Goal: Task Accomplishment & Management: Complete application form

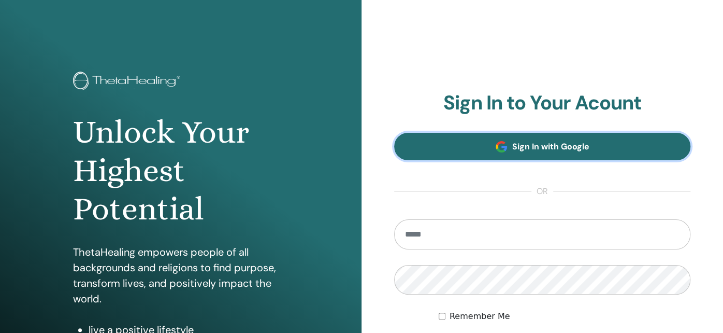
click at [535, 147] on span "Sign In with Google" at bounding box center [550, 146] width 77 height 11
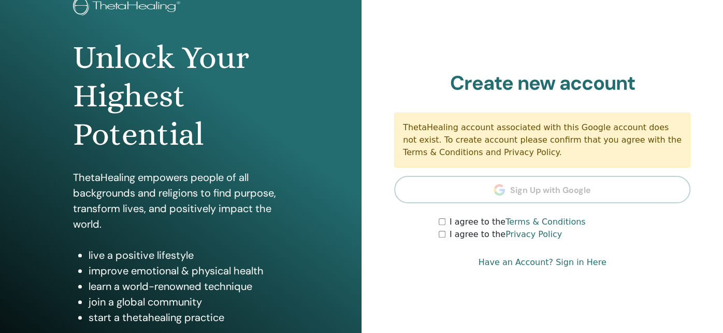
scroll to position [104, 0]
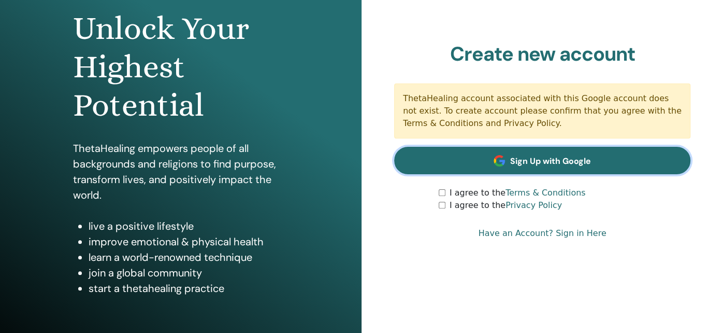
click at [532, 164] on span "Sign Up with Google" at bounding box center [550, 160] width 81 height 11
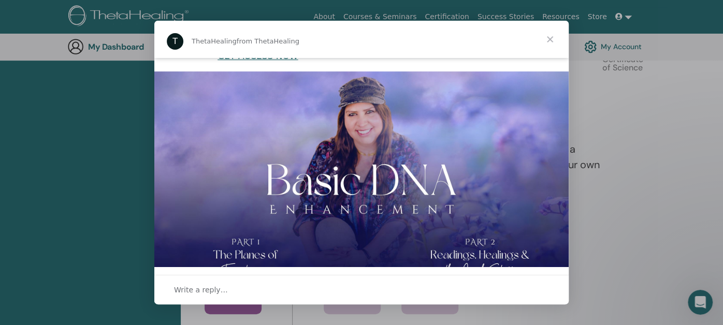
scroll to position [288, 0]
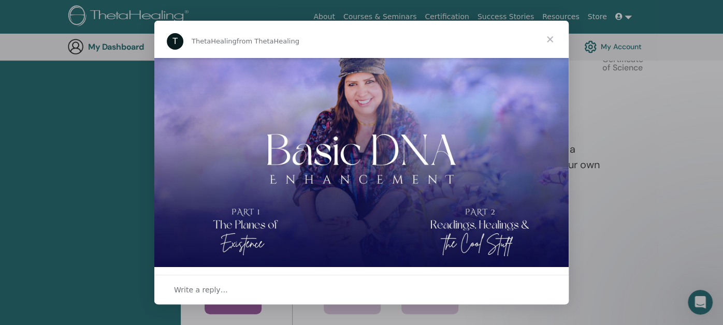
click at [548, 40] on span "Close" at bounding box center [549, 39] width 37 height 37
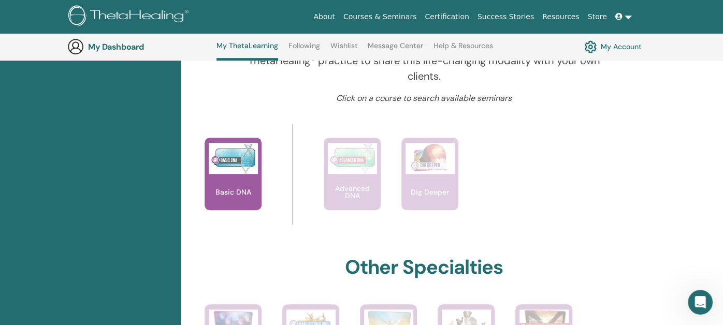
scroll to position [389, 0]
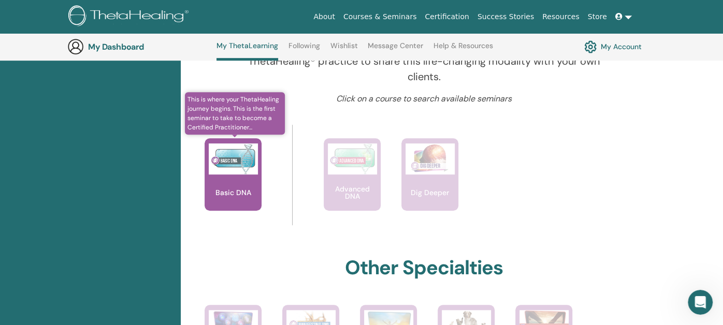
click at [236, 182] on div "Basic DNA" at bounding box center [233, 174] width 57 height 73
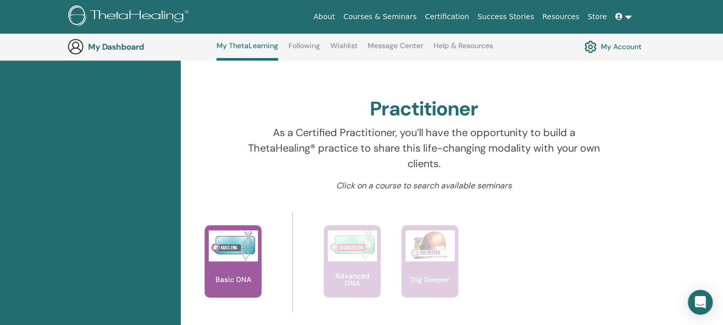
scroll to position [338, 0]
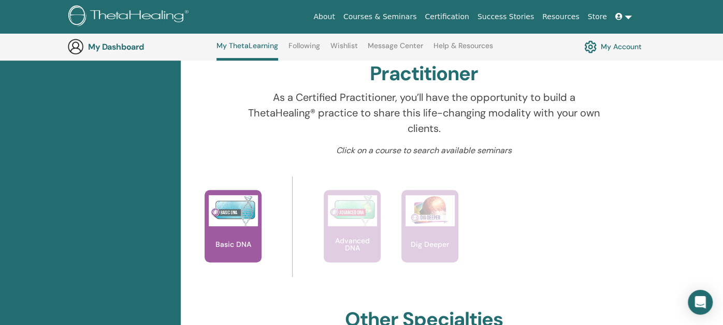
click at [628, 18] on link at bounding box center [623, 16] width 25 height 19
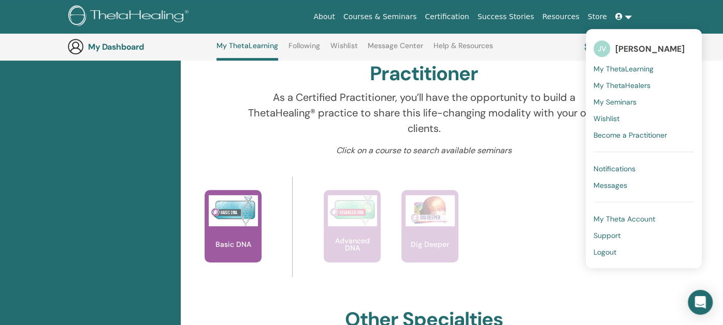
click at [616, 220] on span "My Theta Account" at bounding box center [625, 218] width 62 height 9
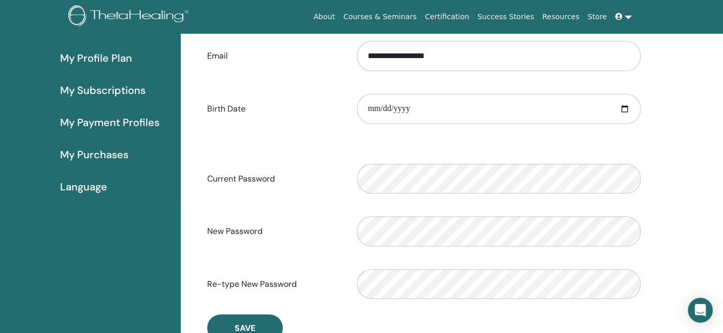
scroll to position [120, 0]
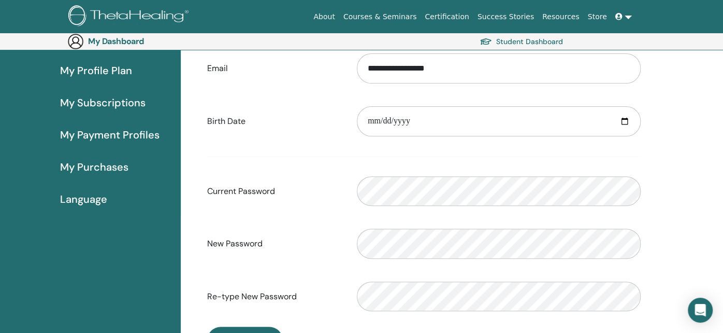
click at [87, 193] on span "Language" at bounding box center [83, 199] width 47 height 16
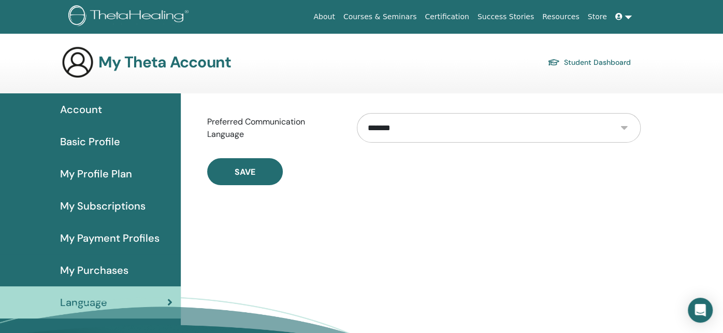
click at [437, 124] on select "**********" at bounding box center [499, 128] width 284 height 30
select select "***"
click at [357, 113] on select "**********" at bounding box center [499, 128] width 284 height 30
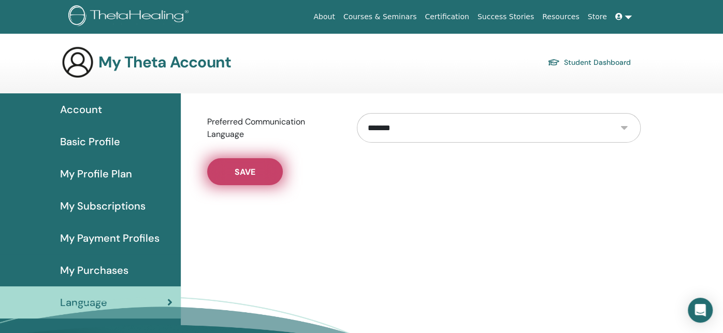
click at [236, 163] on button "Save" at bounding box center [245, 171] width 76 height 27
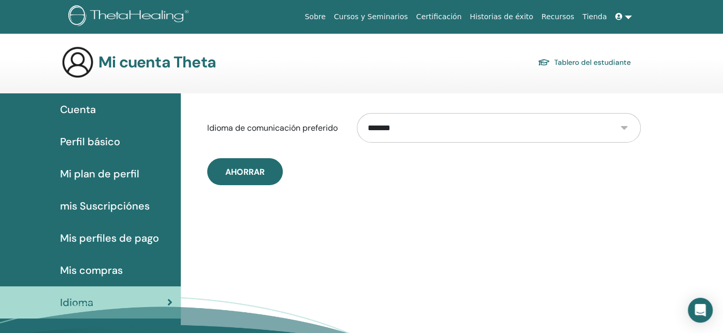
click at [632, 14] on link at bounding box center [623, 16] width 25 height 19
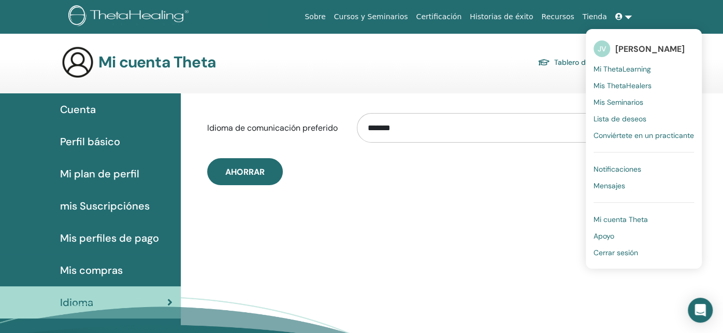
click at [633, 66] on span "Mi ThetaLearning" at bounding box center [622, 68] width 57 height 9
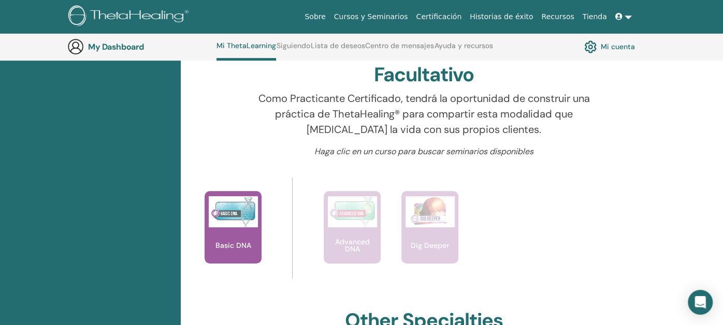
scroll to position [338, 0]
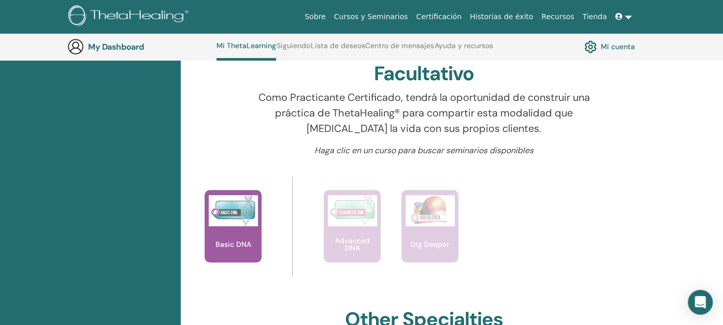
click at [625, 20] on link at bounding box center [623, 16] width 25 height 19
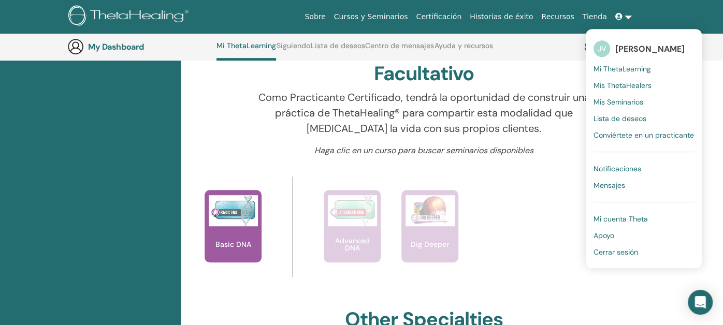
click at [629, 249] on span "Cerrar sesión" at bounding box center [616, 252] width 45 height 9
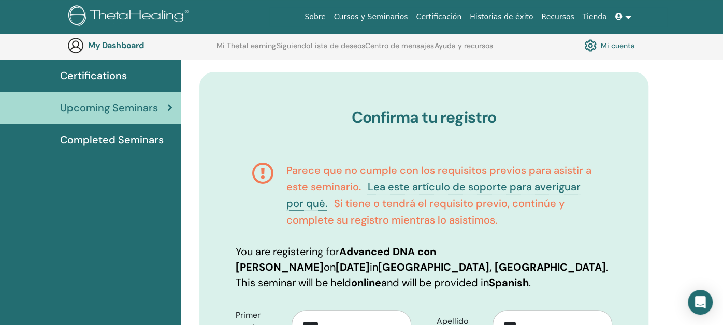
scroll to position [76, 0]
click at [425, 185] on link "Lea este artículo de soporte para averiguar por qué." at bounding box center [433, 196] width 294 height 30
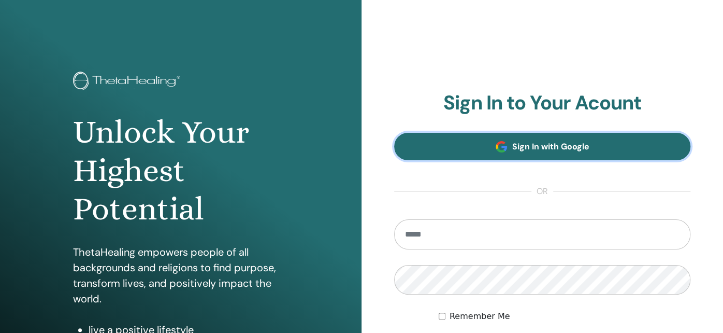
click at [543, 148] on span "Sign In with Google" at bounding box center [550, 146] width 77 height 11
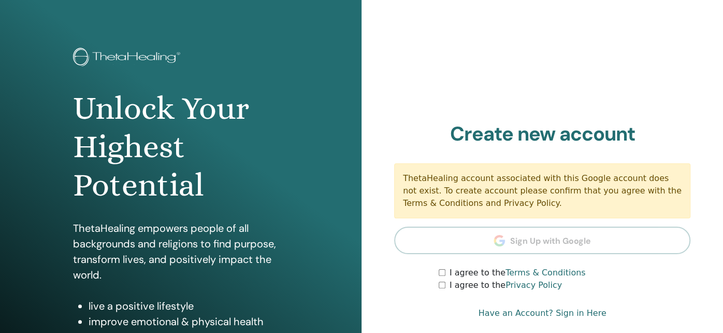
scroll to position [104, 0]
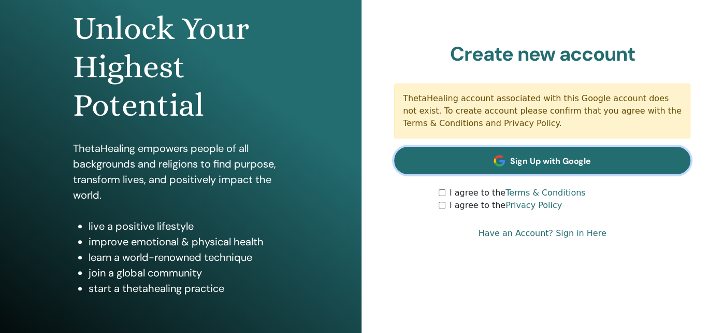
click at [531, 163] on span "Sign Up with Google" at bounding box center [550, 160] width 81 height 11
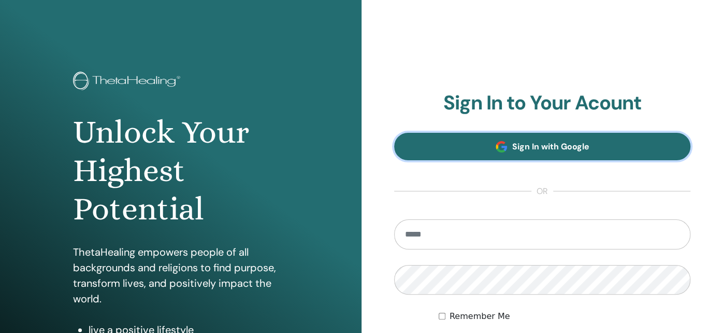
click at [552, 151] on span "Sign In with Google" at bounding box center [550, 146] width 77 height 11
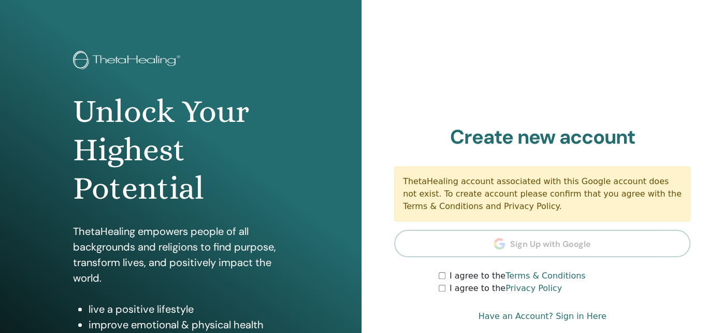
scroll to position [51, 0]
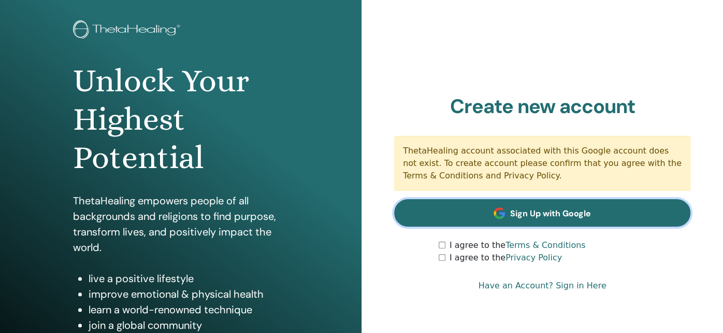
click at [535, 211] on span "Sign Up with Google" at bounding box center [550, 213] width 81 height 11
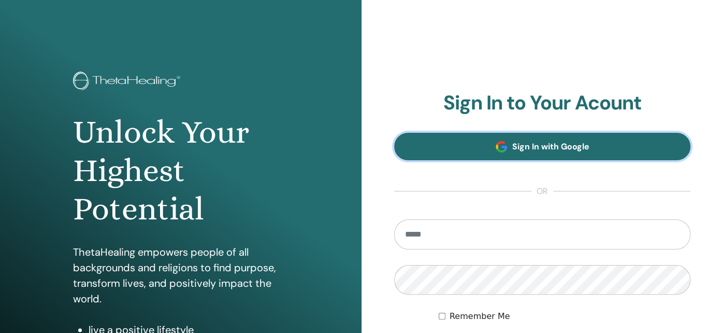
click at [543, 149] on span "Sign In with Google" at bounding box center [550, 146] width 77 height 11
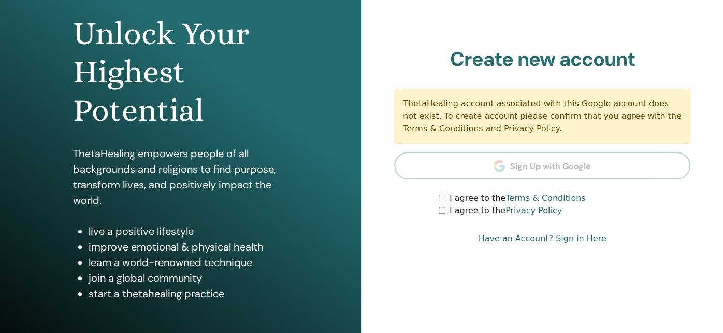
scroll to position [155, 0]
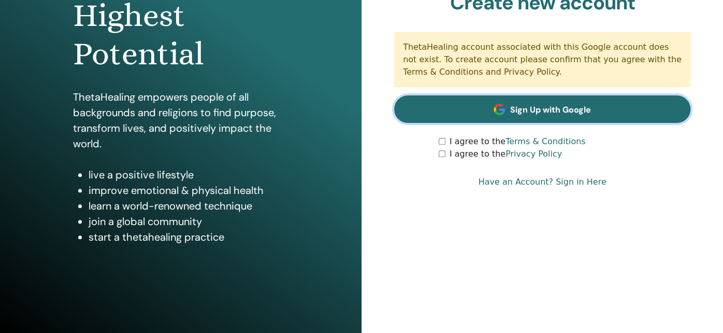
click at [502, 112] on span at bounding box center [499, 109] width 11 height 11
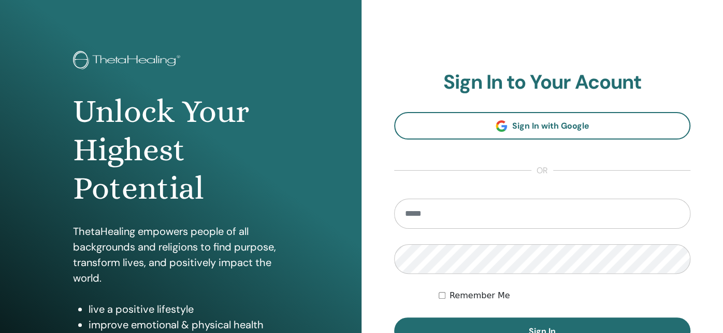
scroll to position [104, 0]
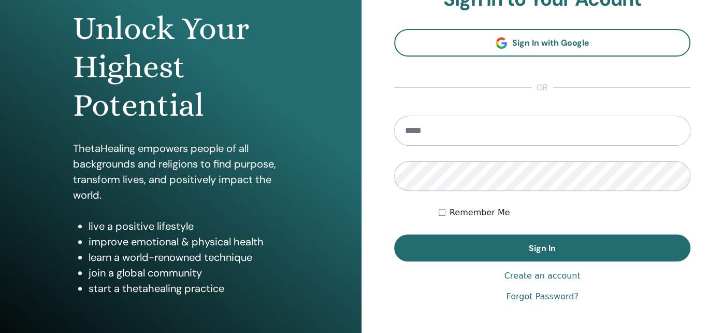
click at [531, 295] on link "Forgot Password?" at bounding box center [542, 296] width 72 height 12
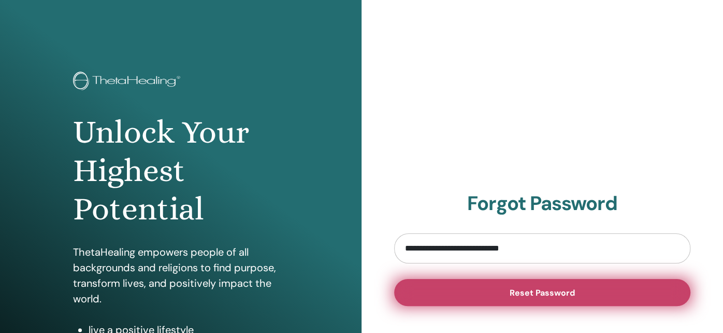
type input "**********"
click at [555, 294] on span "Reset Password" at bounding box center [542, 292] width 65 height 11
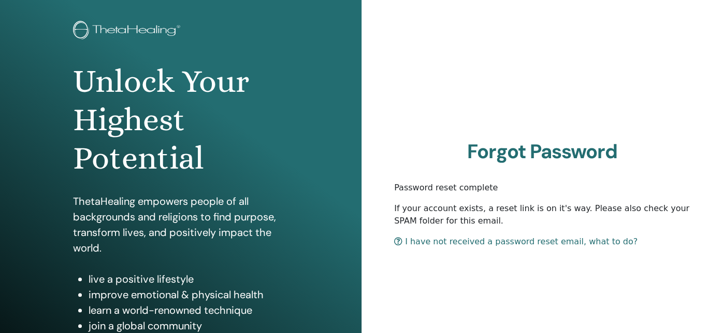
scroll to position [51, 0]
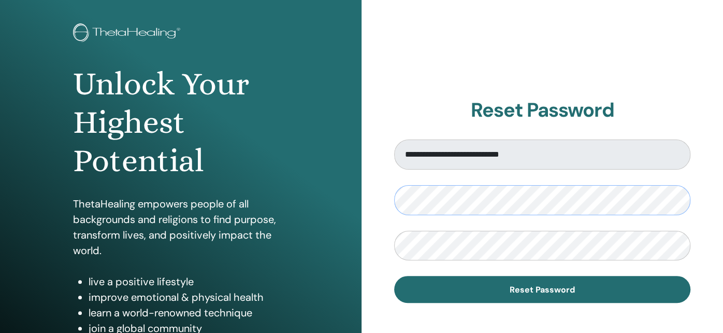
scroll to position [51, 0]
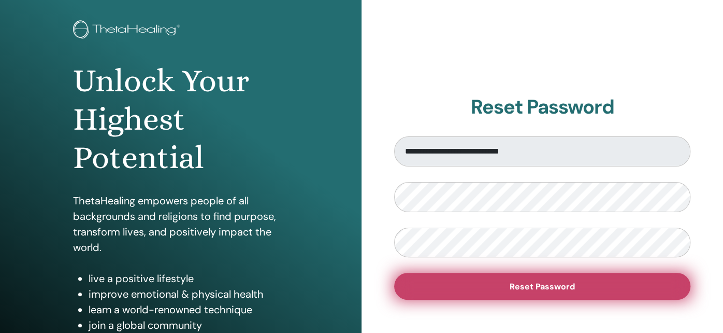
click at [550, 282] on span "Reset Password" at bounding box center [542, 286] width 65 height 11
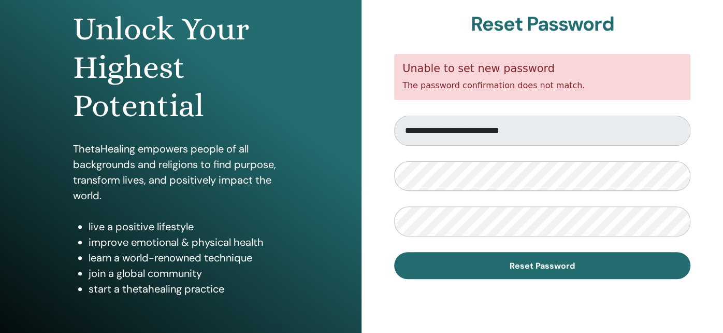
scroll to position [104, 0]
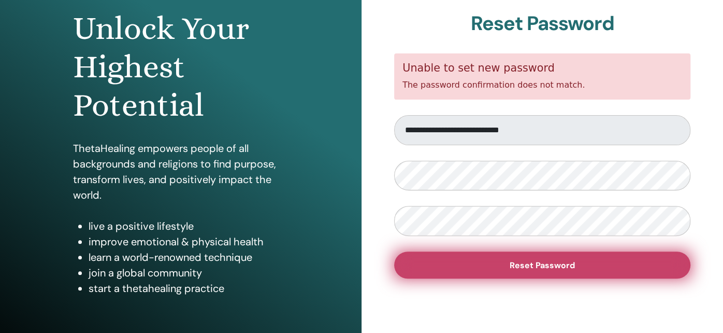
click at [545, 258] on button "Reset Password" at bounding box center [542, 264] width 296 height 27
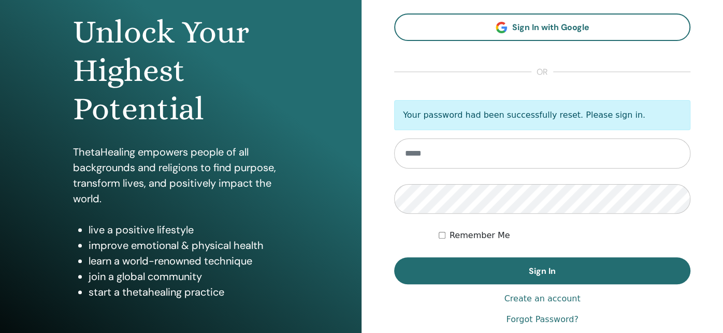
scroll to position [104, 0]
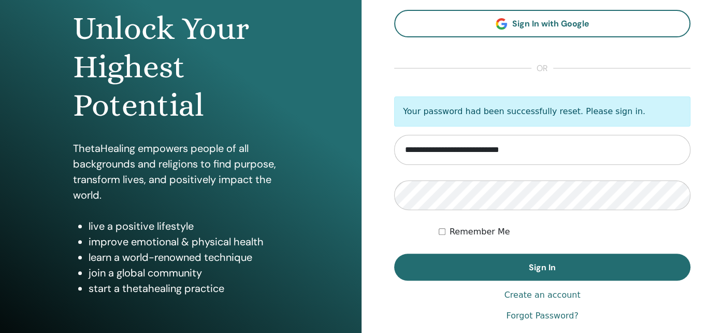
type input "**********"
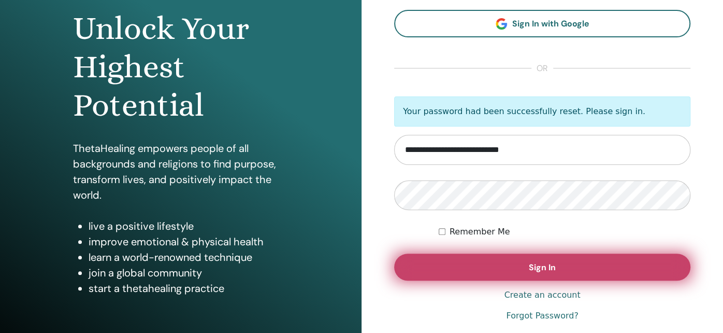
click at [515, 265] on button "Sign In" at bounding box center [542, 266] width 296 height 27
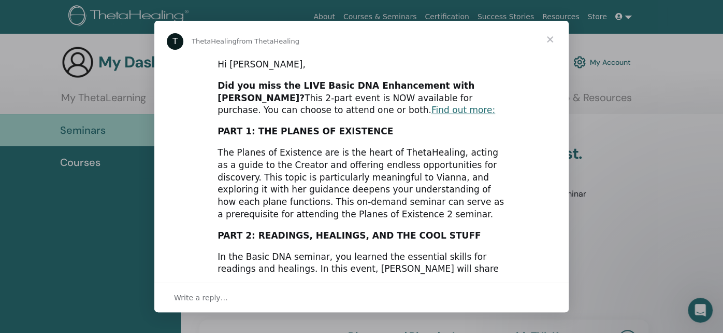
click at [549, 38] on span "Close" at bounding box center [549, 39] width 37 height 37
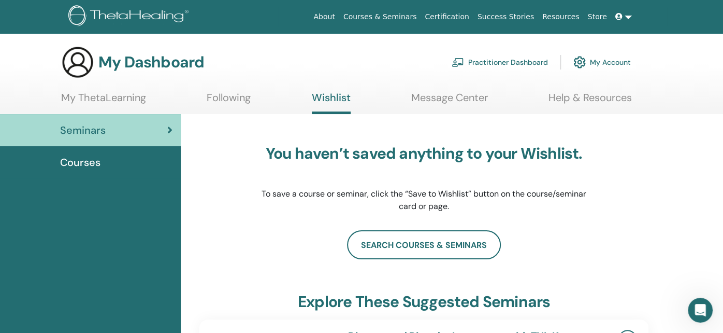
click at [82, 162] on span "Courses" at bounding box center [80, 162] width 40 height 16
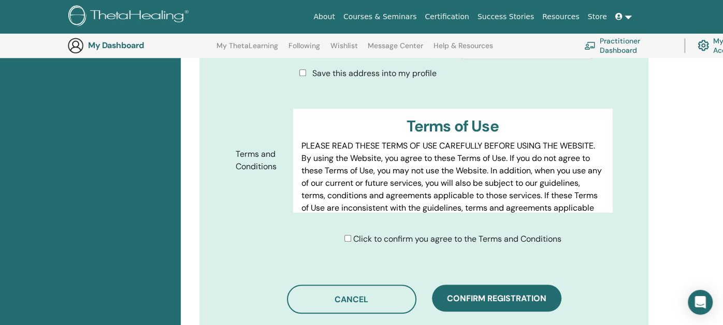
scroll to position [542, 0]
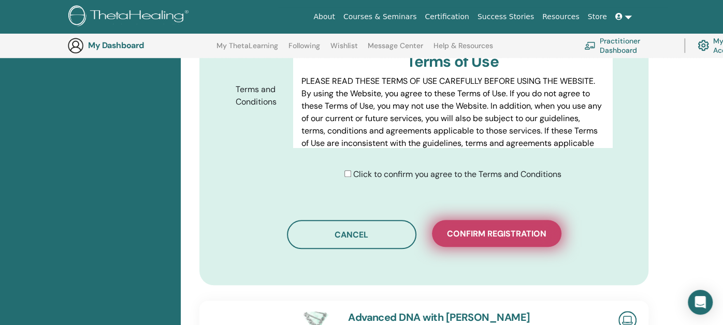
click at [511, 237] on span "Confirm registration" at bounding box center [496, 233] width 99 height 11
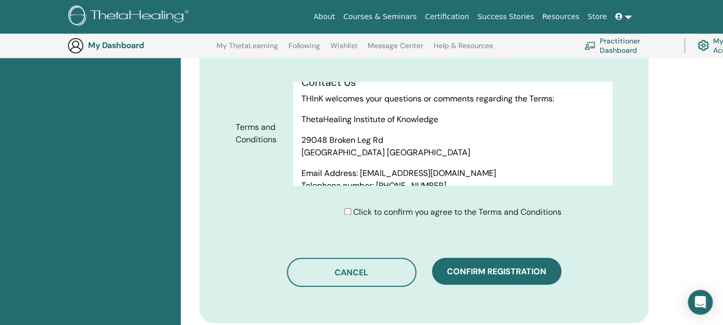
scroll to position [5719, 0]
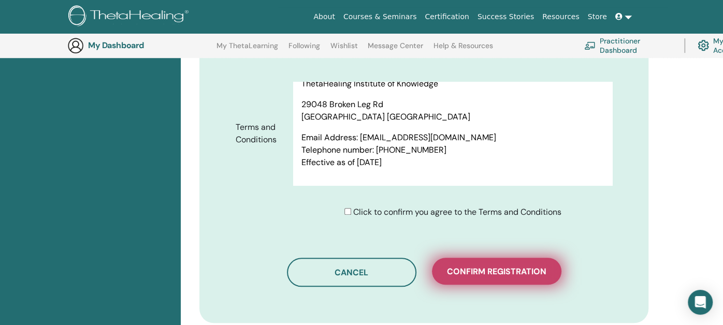
click at [494, 268] on span "Confirm registration" at bounding box center [496, 271] width 99 height 11
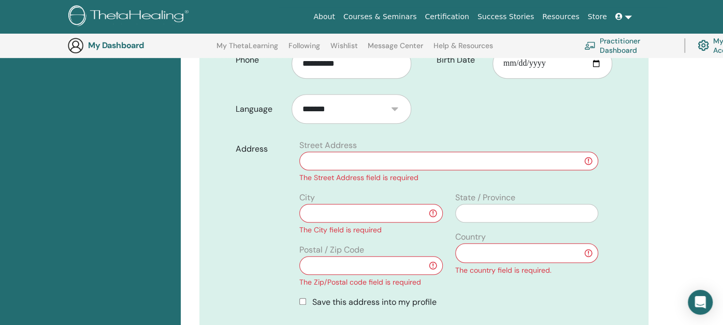
scroll to position [335, 0]
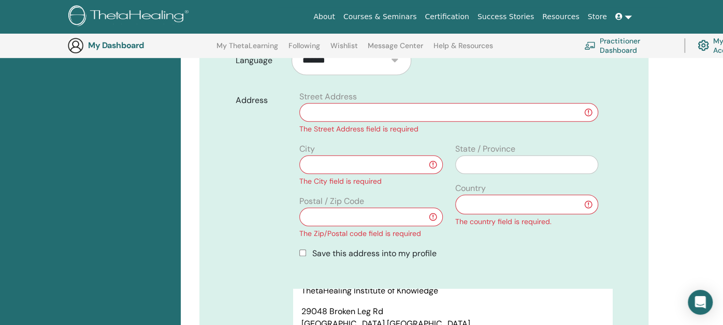
click at [407, 114] on input "text" at bounding box center [448, 112] width 299 height 19
type input "**********"
click at [469, 165] on input "text" at bounding box center [526, 164] width 143 height 19
click at [405, 166] on input "**********" at bounding box center [370, 164] width 143 height 19
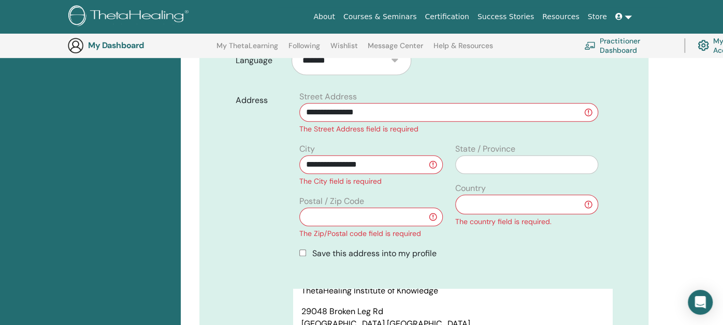
click at [381, 213] on input "text" at bounding box center [370, 217] width 143 height 19
type input "*****"
click at [524, 203] on select "**********" at bounding box center [526, 204] width 143 height 19
select select "*"
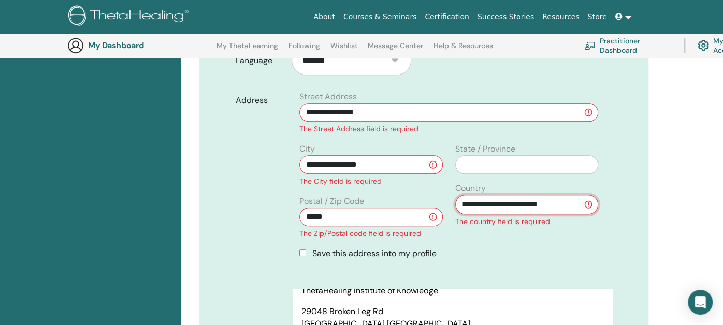
click at [455, 195] on select "**********" at bounding box center [526, 204] width 143 height 19
click at [510, 234] on div "**********" at bounding box center [526, 195] width 155 height 105
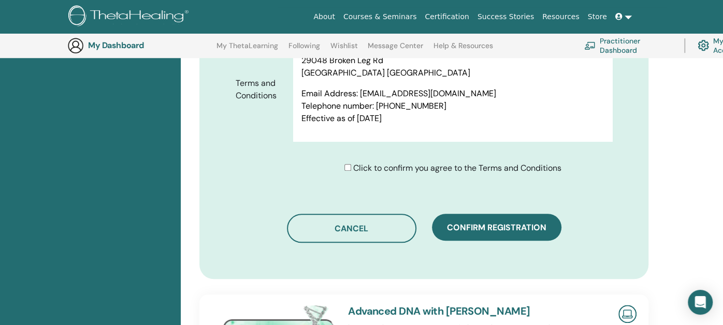
scroll to position [595, 0]
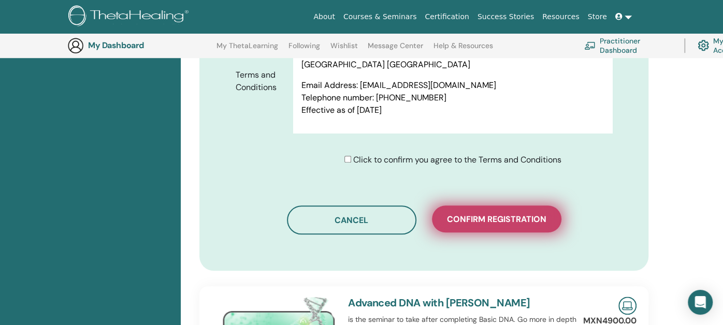
click at [501, 217] on span "Confirm registration" at bounding box center [496, 219] width 99 height 11
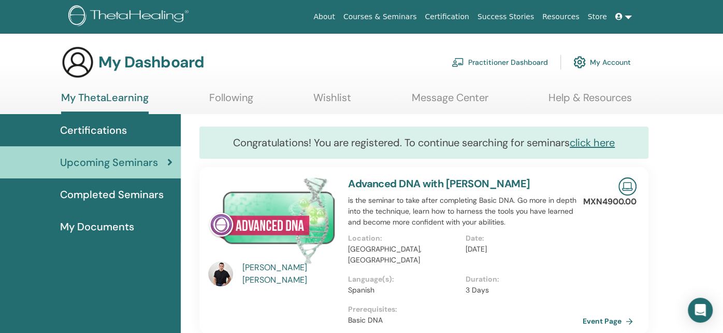
click at [89, 127] on span "Certifications" at bounding box center [93, 130] width 67 height 16
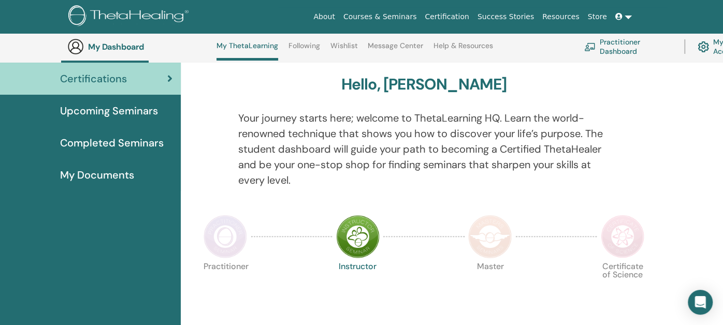
scroll to position [79, 0]
click at [108, 137] on span "Completed Seminars" at bounding box center [112, 143] width 104 height 16
